Goal: Connect with others: Participate in discussion

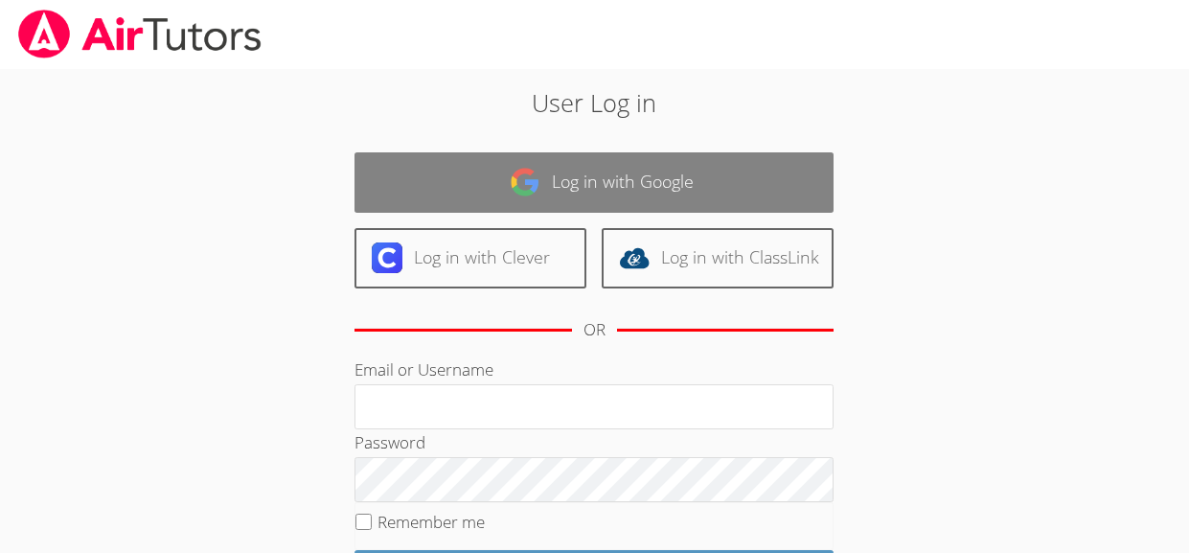
click at [639, 175] on link "Log in with Google" at bounding box center [594, 182] width 479 height 60
click at [606, 186] on link "Log in with Google" at bounding box center [594, 182] width 479 height 60
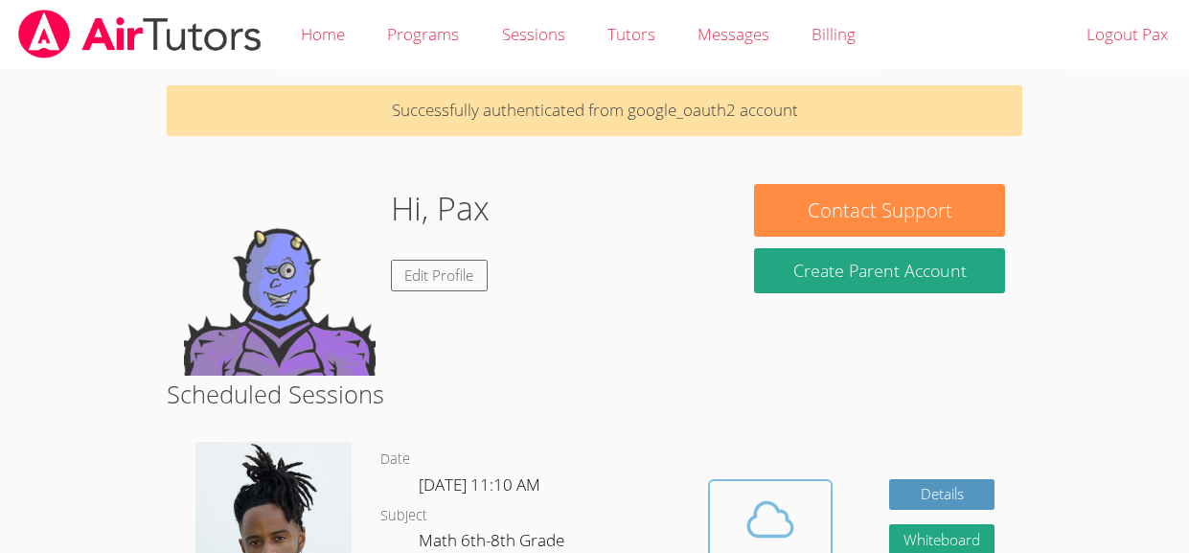
click at [762, 551] on div "Cloud Room" at bounding box center [771, 559] width 98 height 27
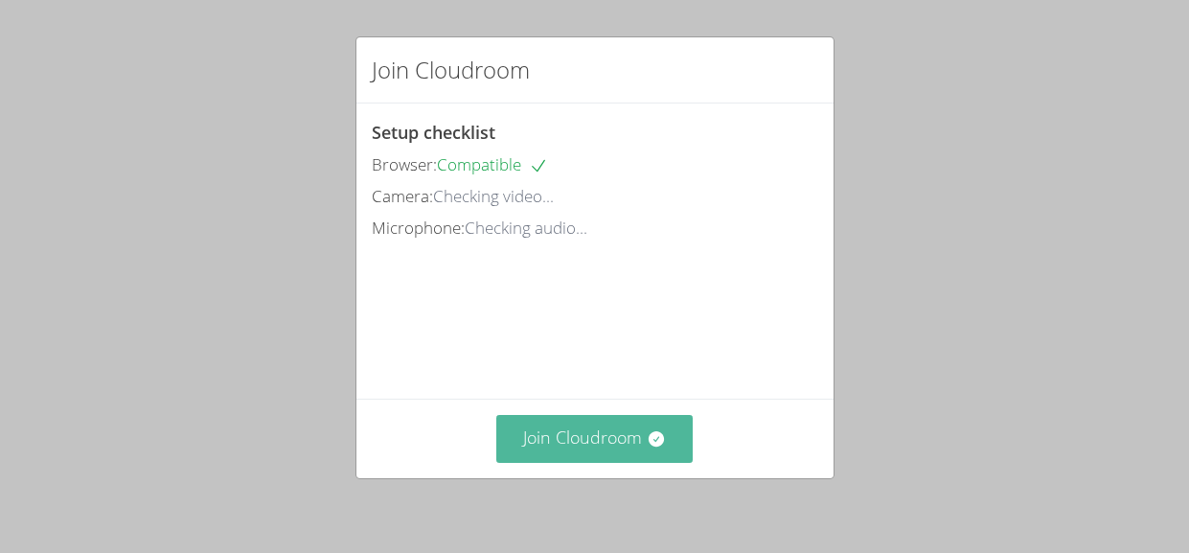
click at [624, 421] on button "Join Cloudroom" at bounding box center [594, 438] width 196 height 47
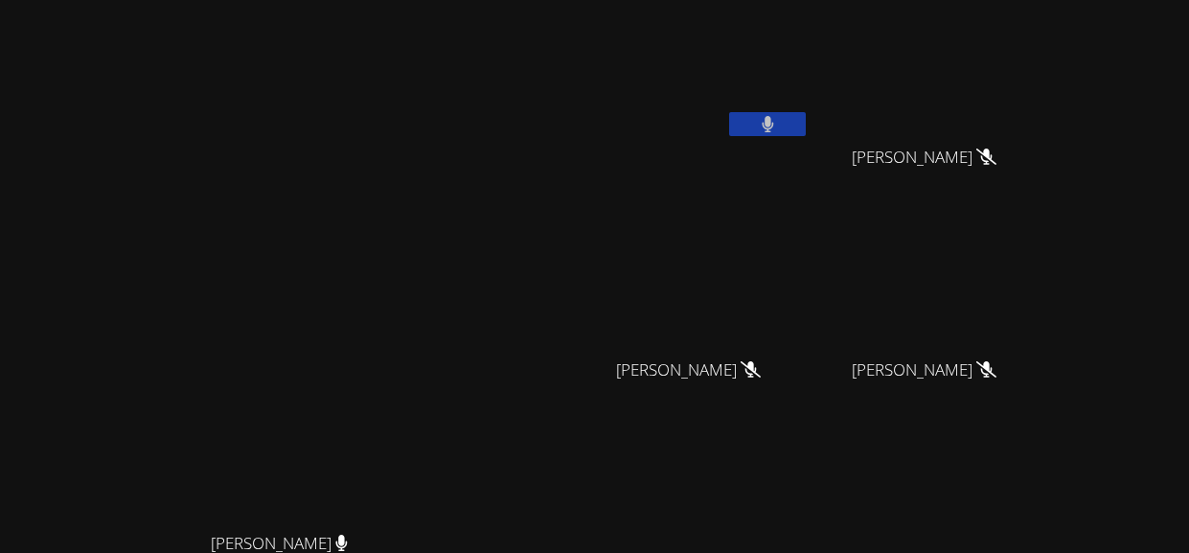
click at [773, 120] on icon at bounding box center [768, 124] width 12 height 16
click at [778, 128] on icon at bounding box center [768, 124] width 20 height 16
click at [806, 132] on button at bounding box center [767, 124] width 77 height 24
click at [357, 445] on video at bounding box center [288, 365] width 288 height 314
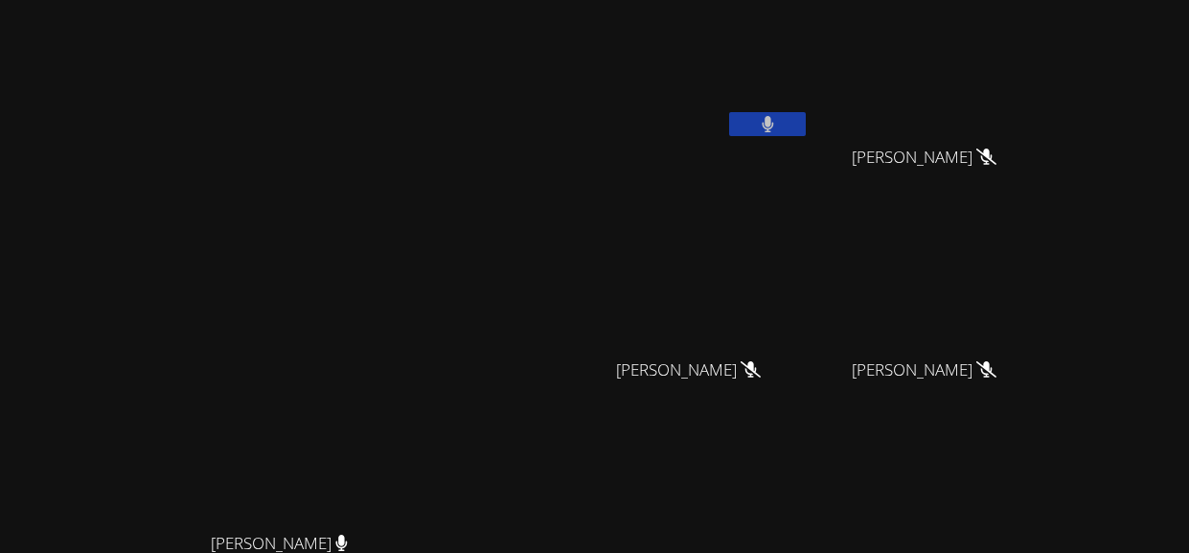
scroll to position [254, 0]
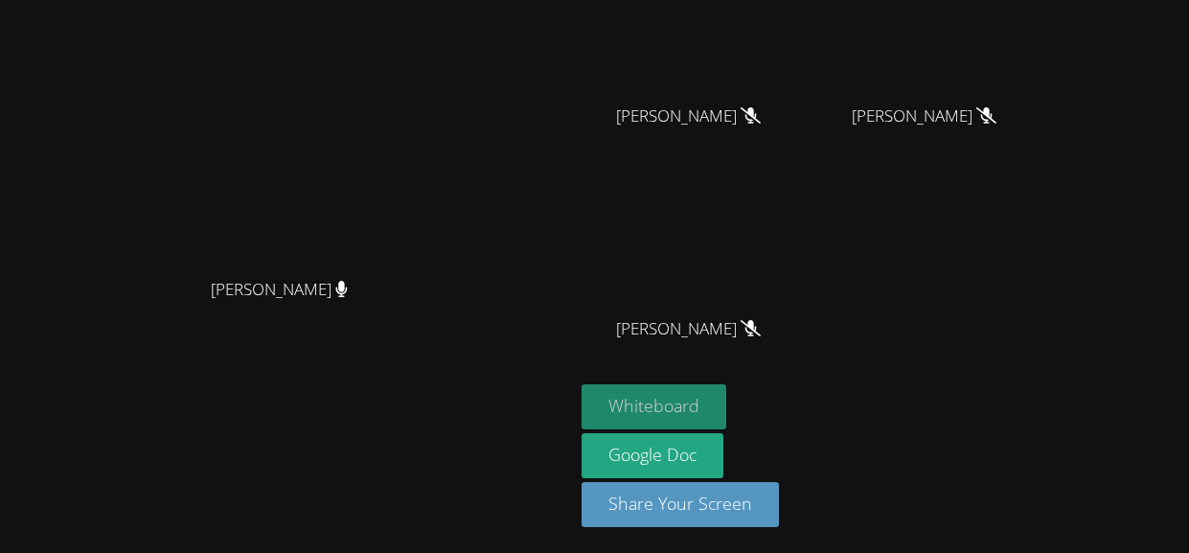
click at [726, 411] on button "Whiteboard" at bounding box center [654, 406] width 145 height 45
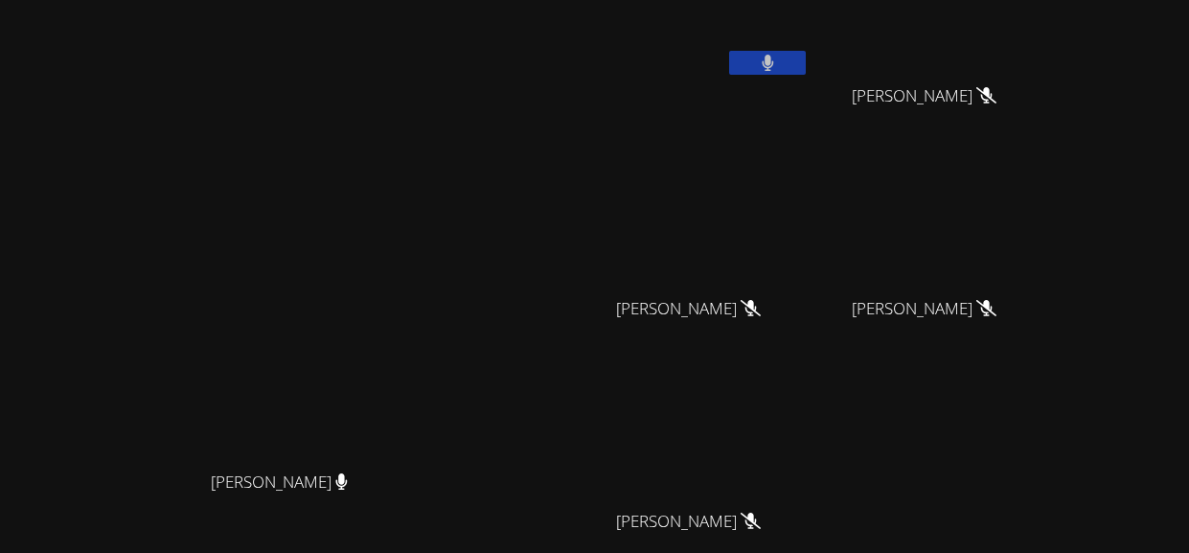
scroll to position [56, 0]
